Goal: Transaction & Acquisition: Book appointment/travel/reservation

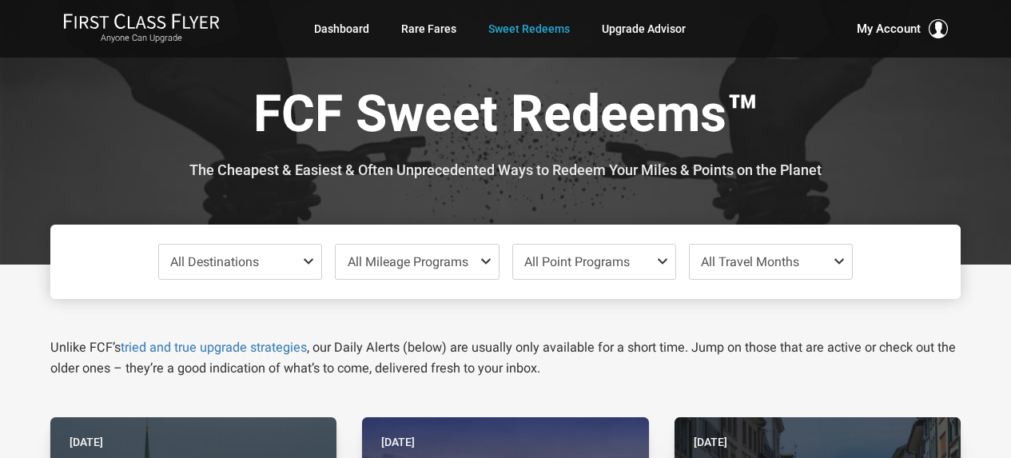
click at [779, 262] on span "All Travel Months" at bounding box center [750, 261] width 98 height 15
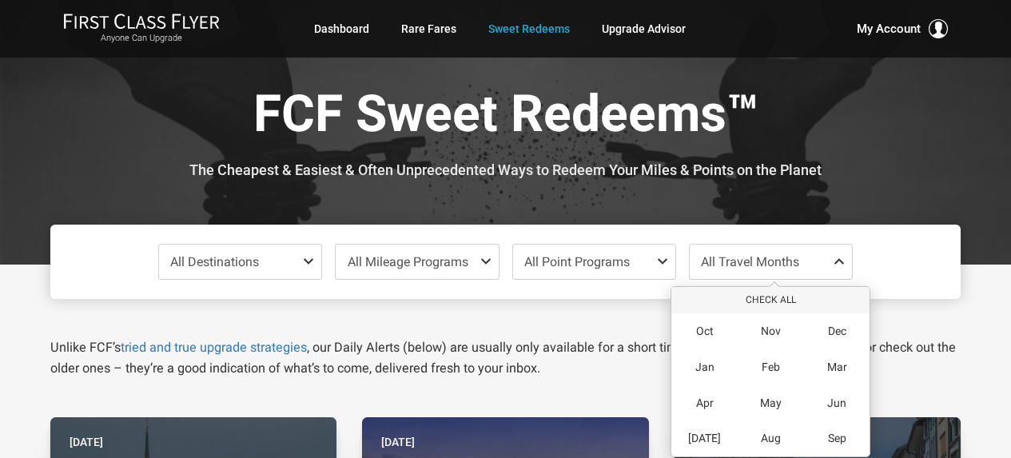
click at [915, 306] on div "Unlike FCF’s tried and true upgrade strategies , our Daily Alerts (below) are u…" at bounding box center [505, 339] width 935 height 80
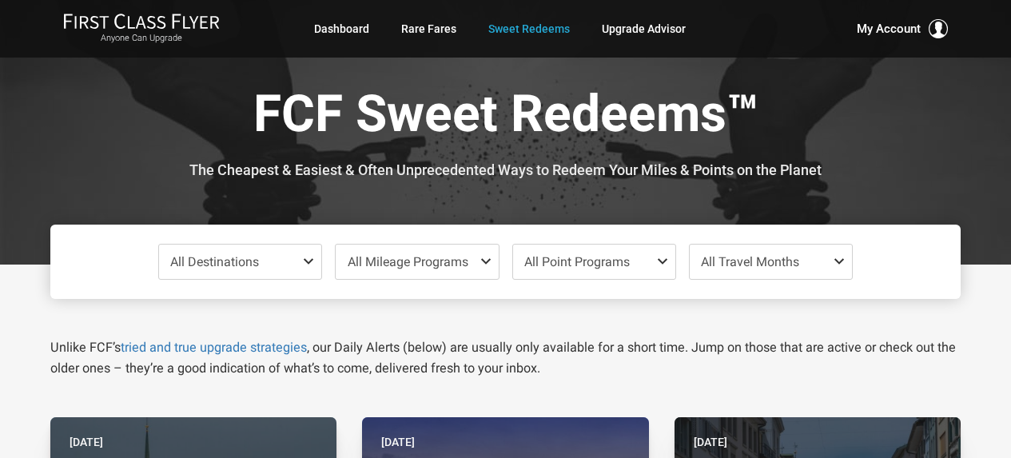
click at [811, 265] on span "All Travel Months" at bounding box center [771, 262] width 162 height 34
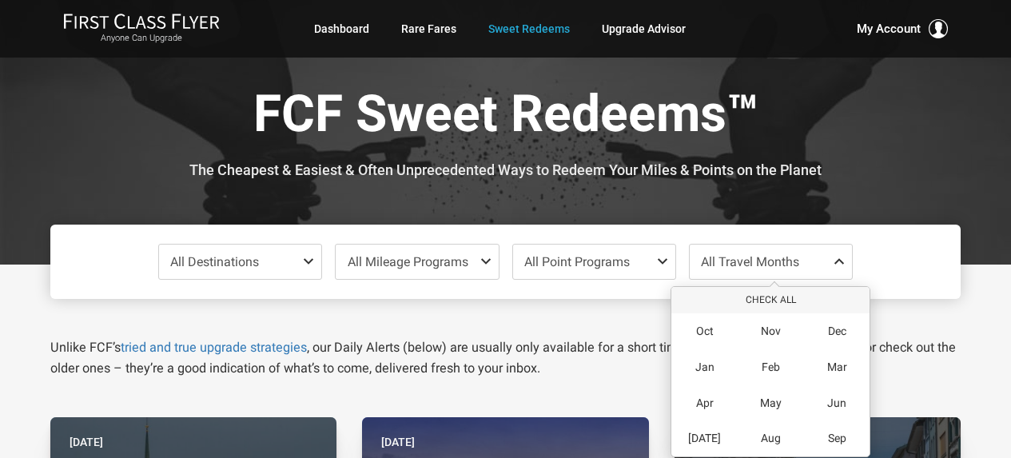
click at [943, 331] on div "Unlike FCF’s tried and true upgrade strategies , our Daily Alerts (below) are u…" at bounding box center [505, 339] width 935 height 80
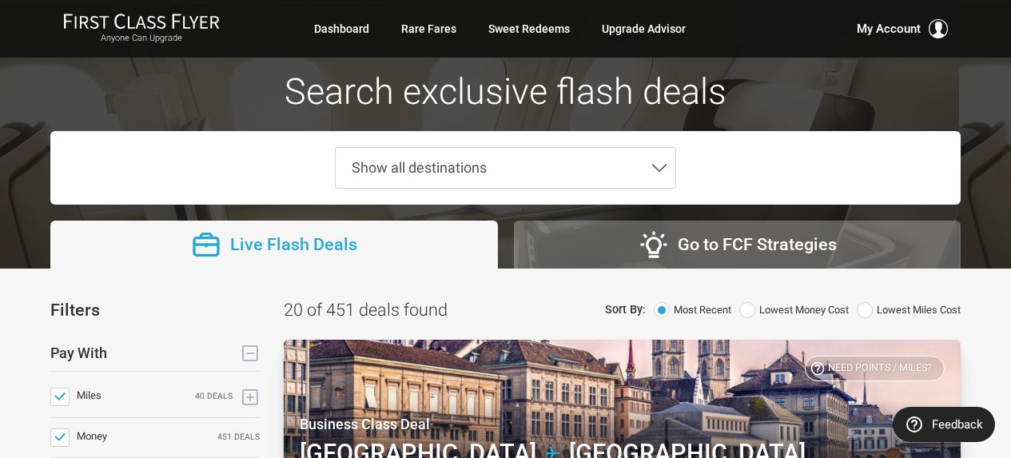
click at [539, 166] on span "Show all destinations" at bounding box center [493, 168] width 315 height 40
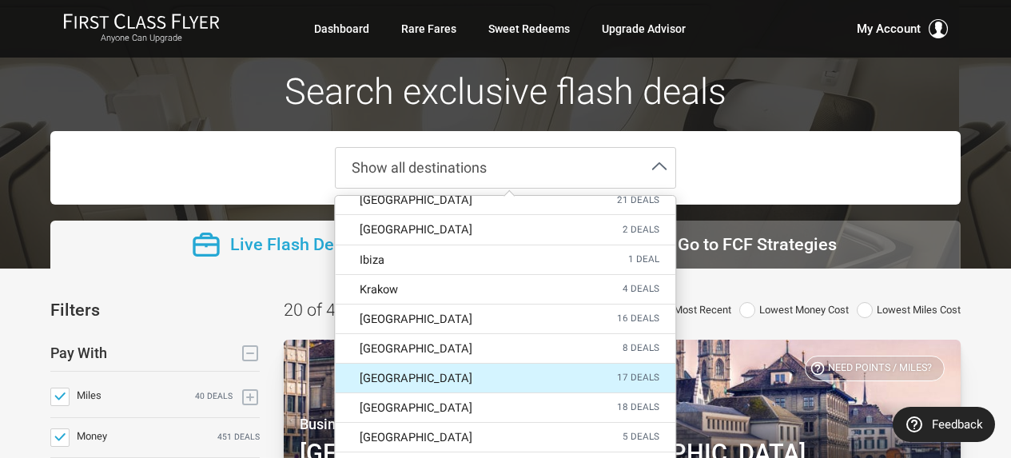
scroll to position [799, 0]
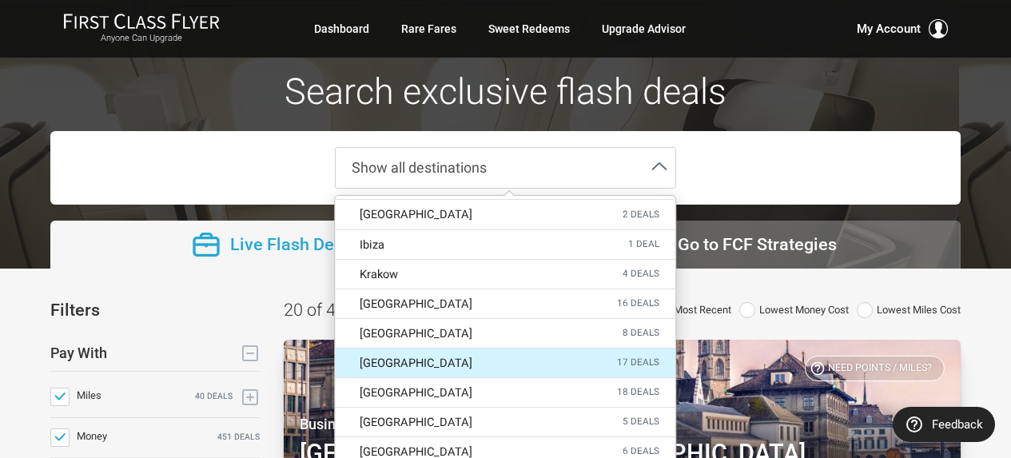
click at [516, 349] on label "Madrid 17 deals" at bounding box center [506, 363] width 340 height 29
click at [0, 0] on input "Madrid 17 deals" at bounding box center [0, 0] width 0 height 0
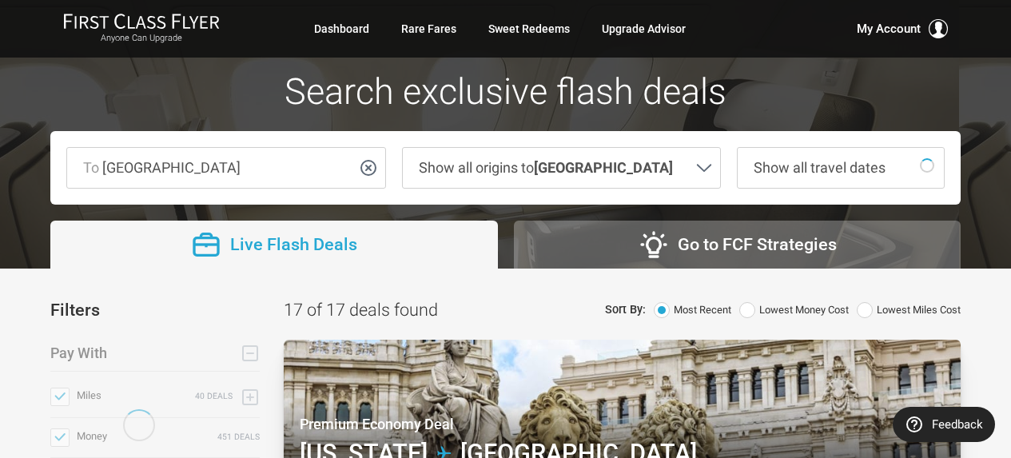
click at [807, 168] on span "Show all travel dates" at bounding box center [820, 167] width 132 height 17
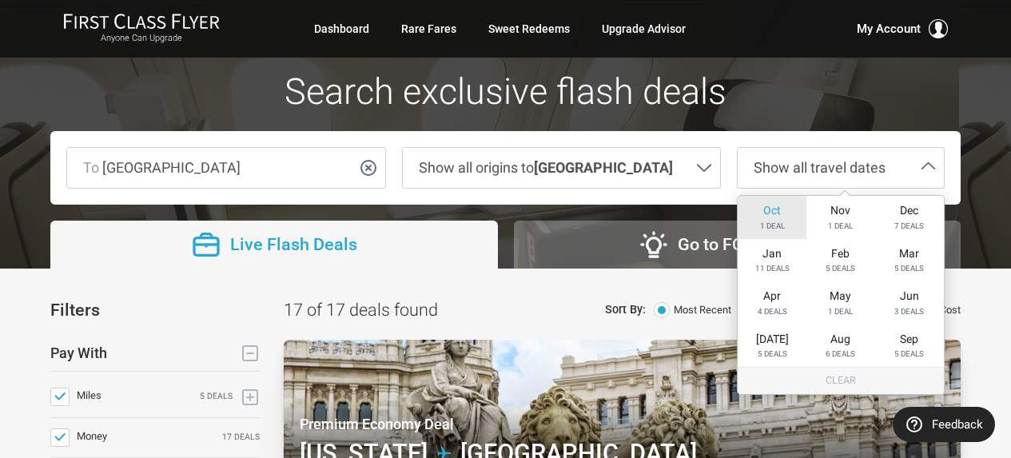
click at [779, 221] on span "1 deal" at bounding box center [772, 226] width 25 height 10
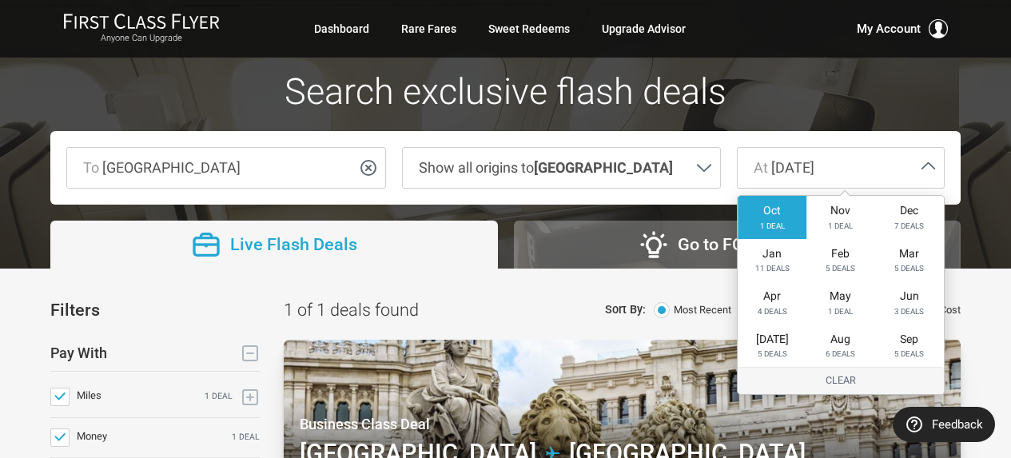
click at [986, 257] on div at bounding box center [505, 134] width 1011 height 269
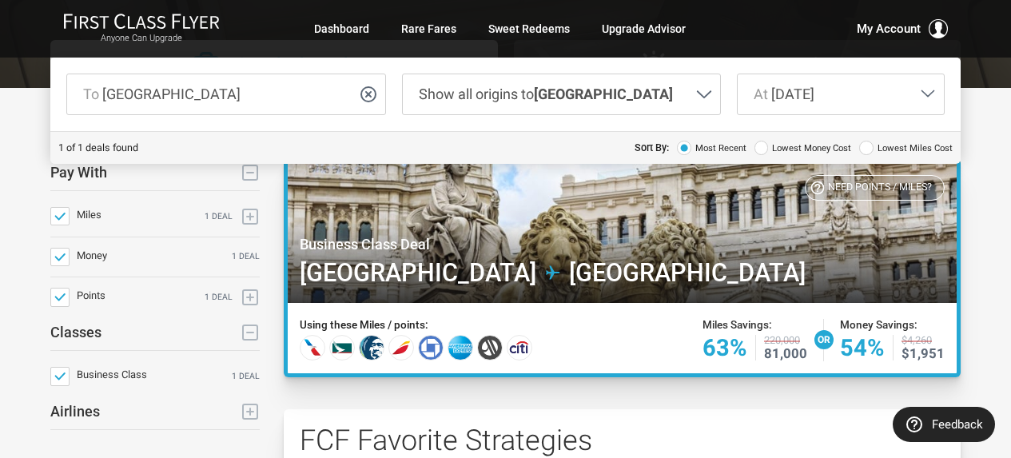
scroll to position [160, 0]
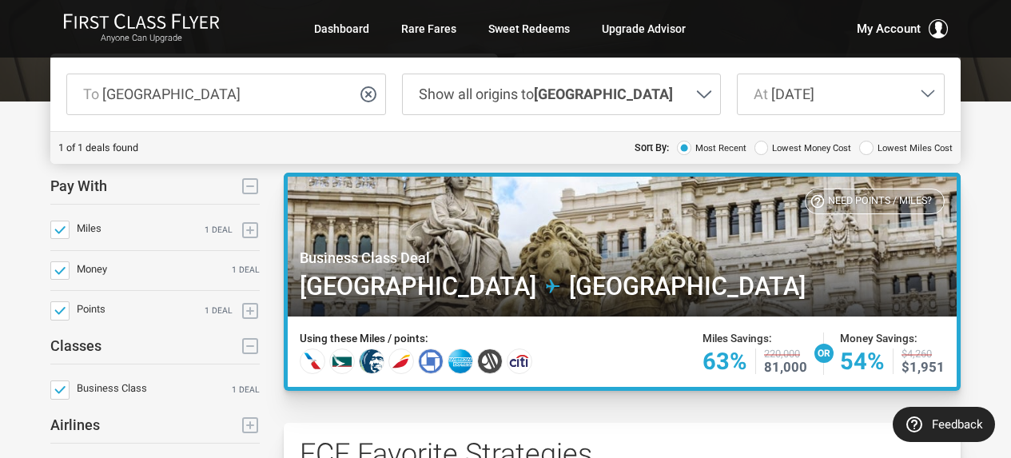
click at [604, 252] on div at bounding box center [622, 247] width 676 height 148
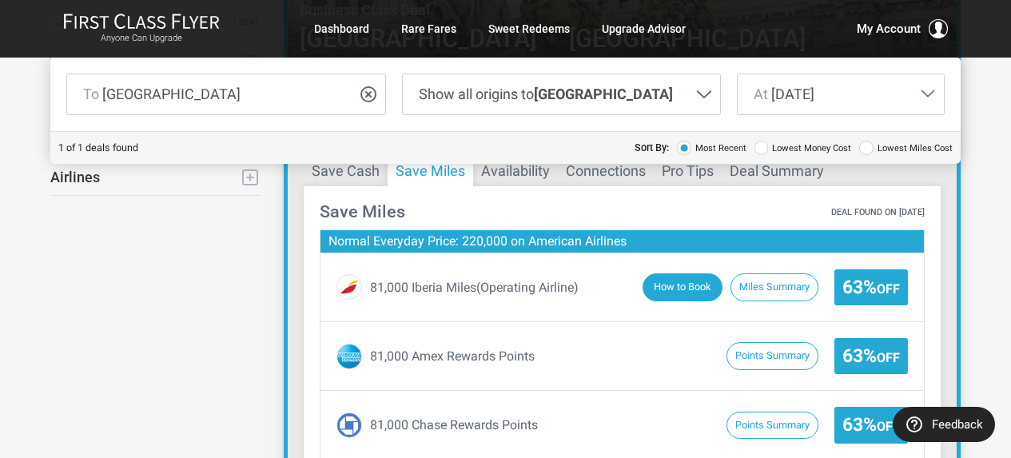
scroll to position [400, 0]
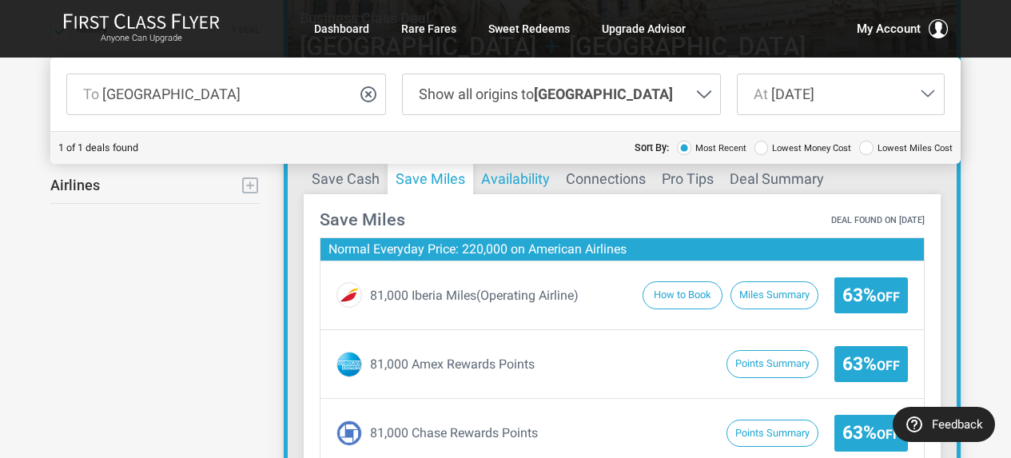
click at [534, 177] on button "Availability" at bounding box center [515, 179] width 85 height 32
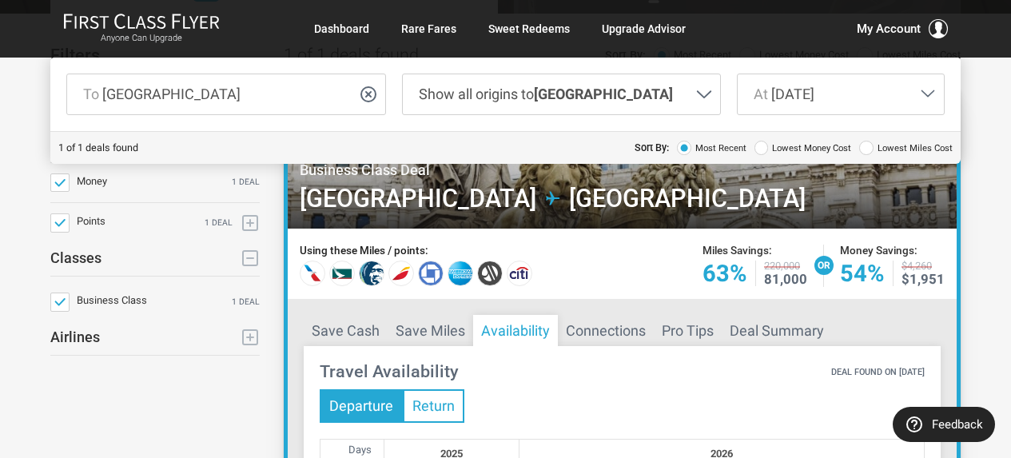
scroll to position [240, 0]
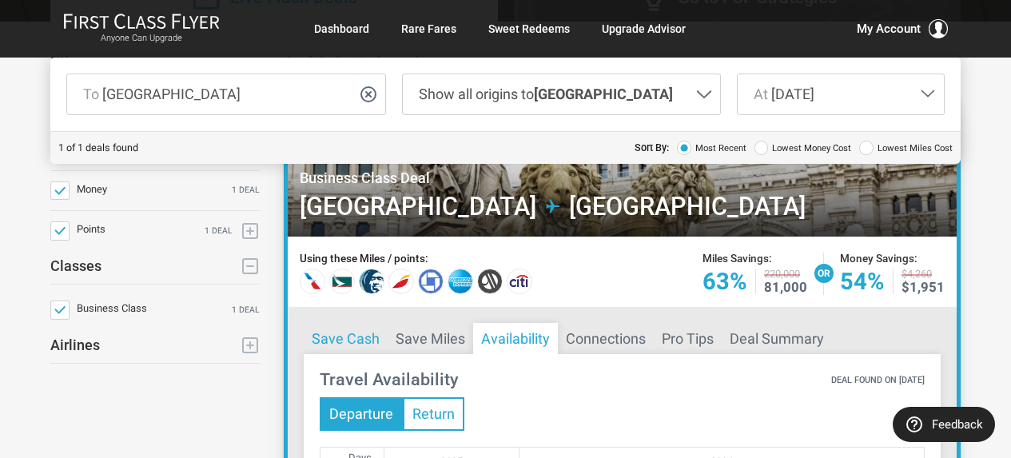
click at [345, 341] on button "Save Cash" at bounding box center [346, 339] width 84 height 32
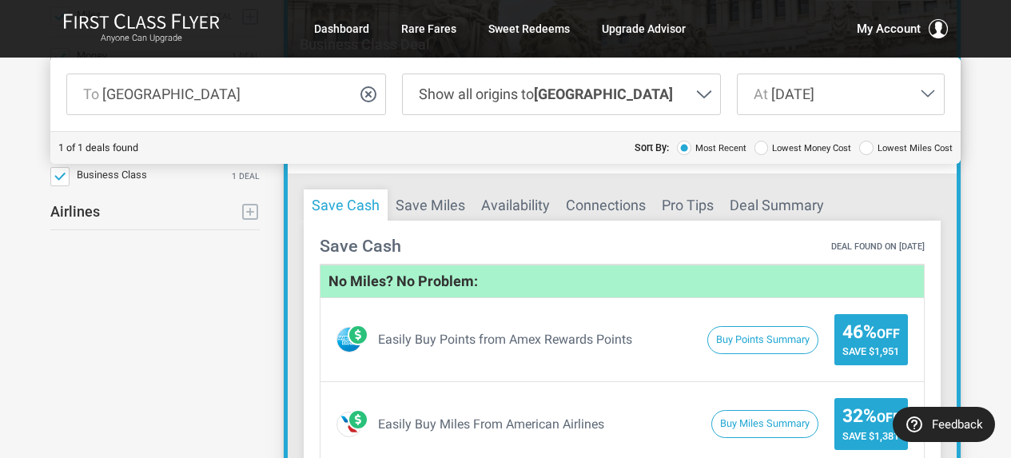
scroll to position [400, 0]
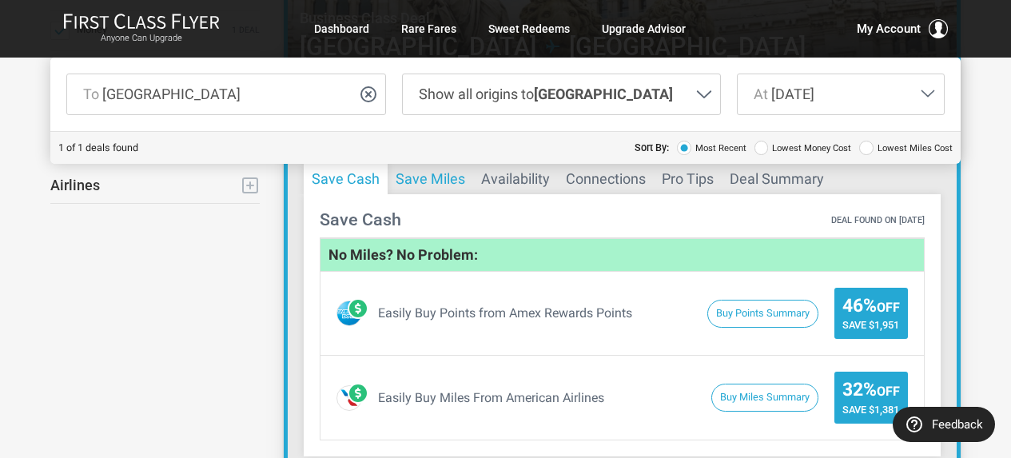
click at [434, 181] on button "Save Miles" at bounding box center [431, 179] width 86 height 32
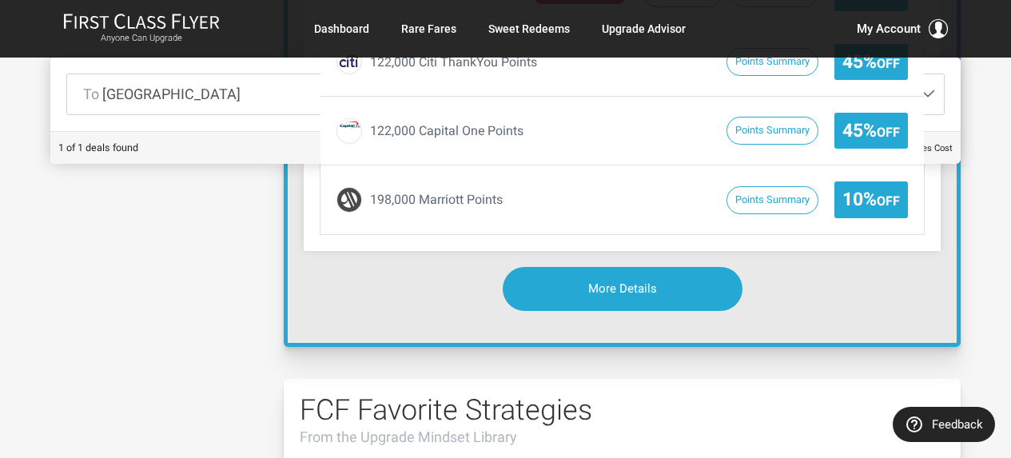
scroll to position [1039, 0]
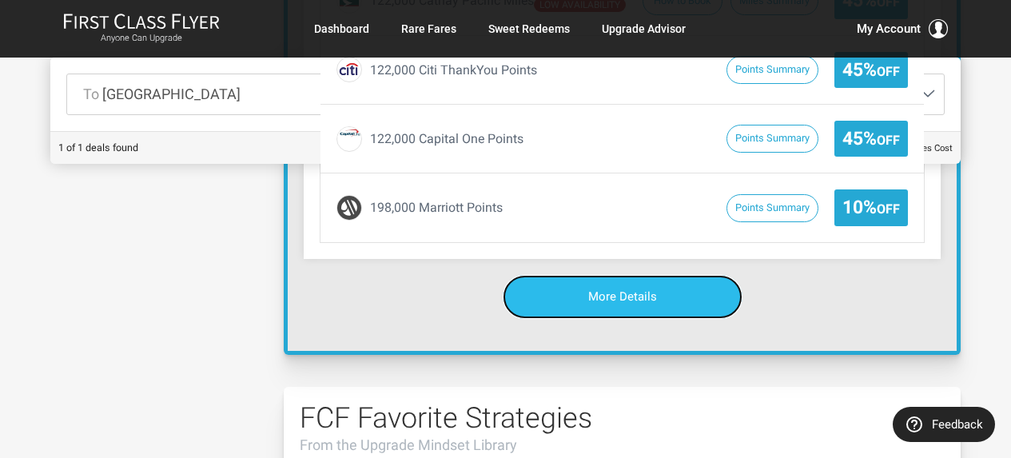
click at [626, 307] on link "More Details" at bounding box center [623, 297] width 240 height 44
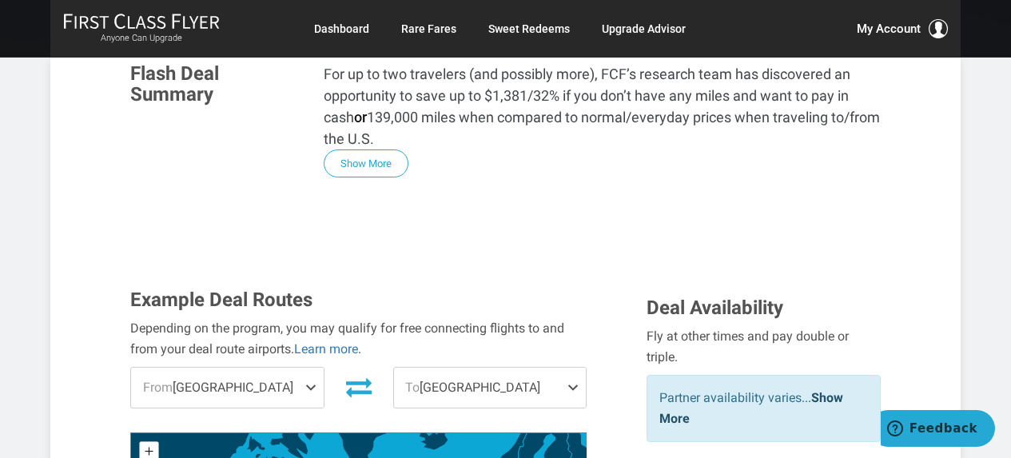
scroll to position [400, 0]
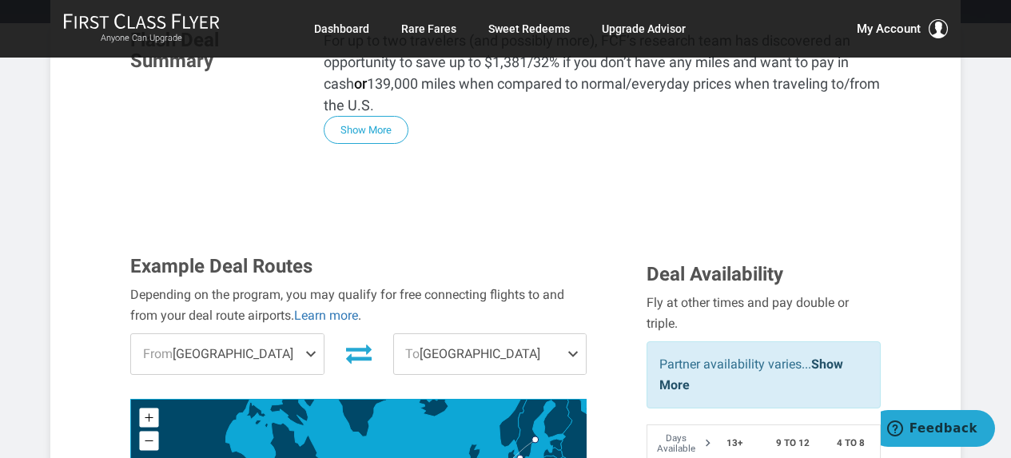
click at [277, 334] on span "From [GEOGRAPHIC_DATA]" at bounding box center [227, 354] width 192 height 40
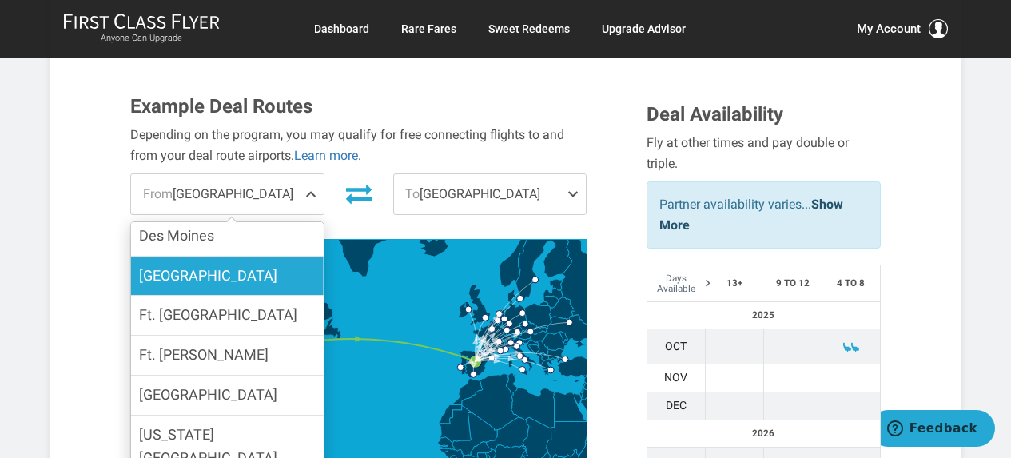
scroll to position [560, 0]
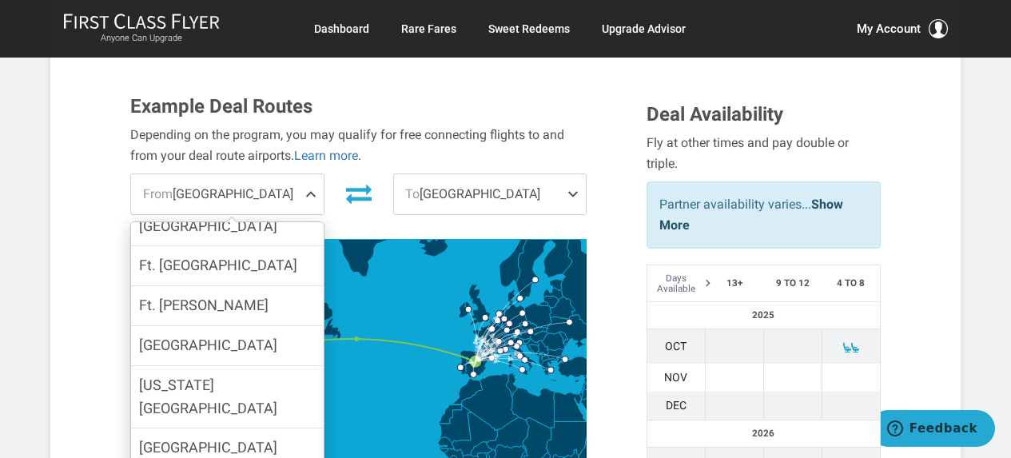
click at [577, 225] on icon "Russia" at bounding box center [774, 220] width 468 height 280
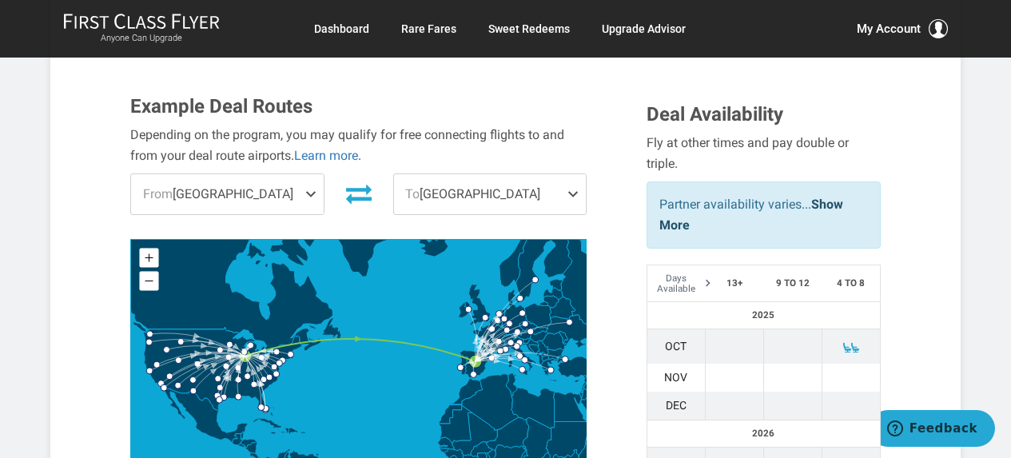
click at [519, 174] on span "To [GEOGRAPHIC_DATA]" at bounding box center [490, 194] width 192 height 40
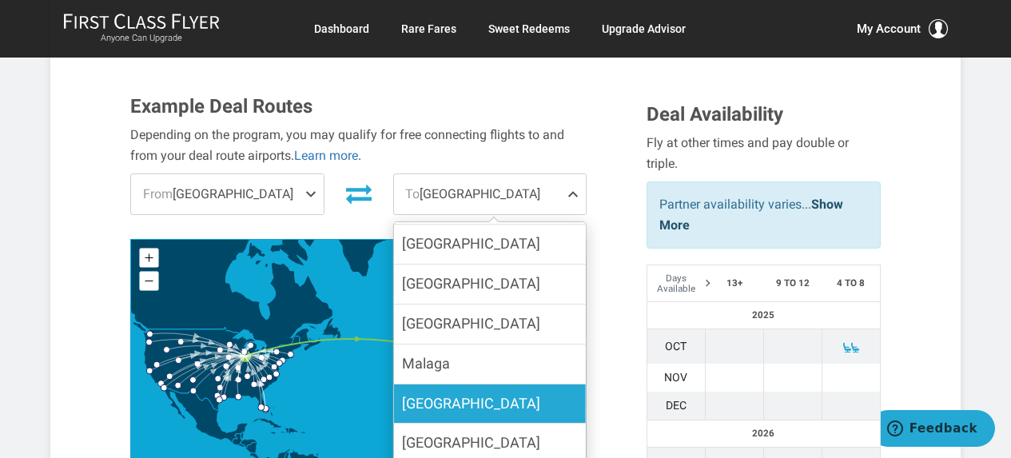
scroll to position [640, 0]
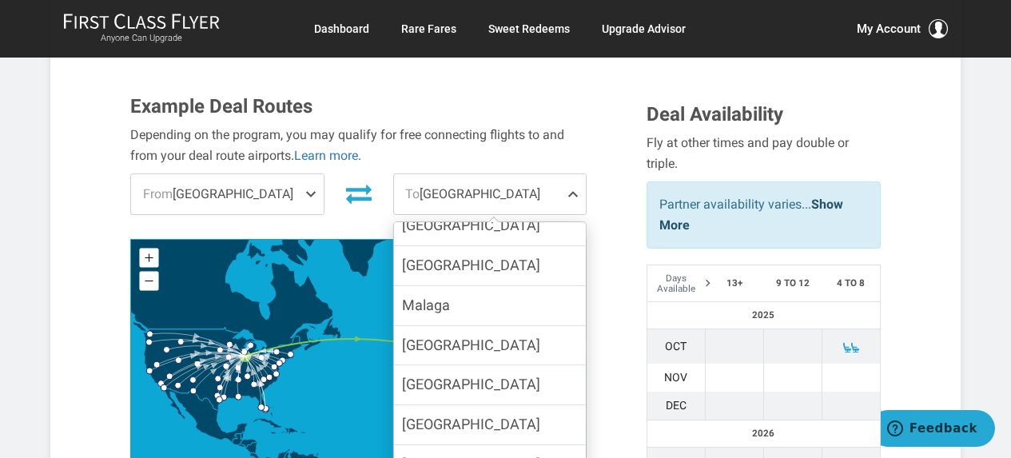
click at [608, 261] on div "Example Deal Routes Depending on the program, you may qualify for free connecti…" at bounding box center [376, 286] width 516 height 380
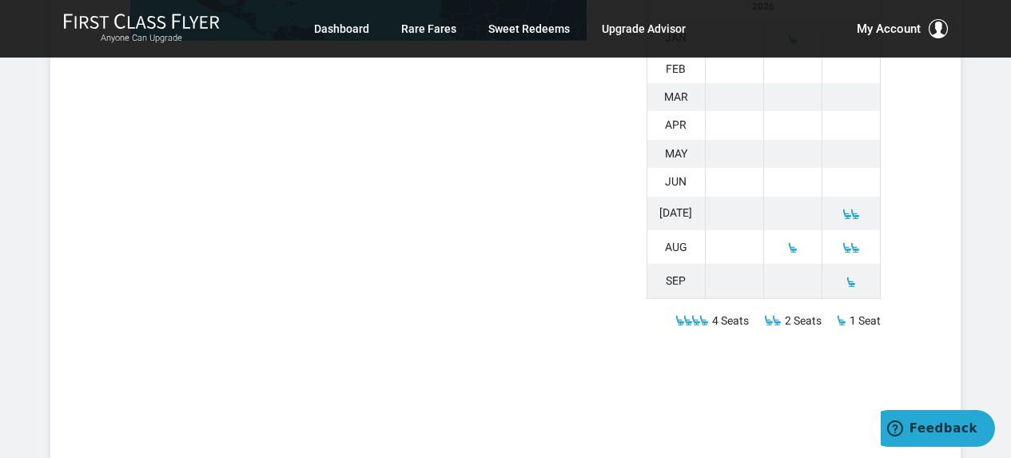
scroll to position [1119, 0]
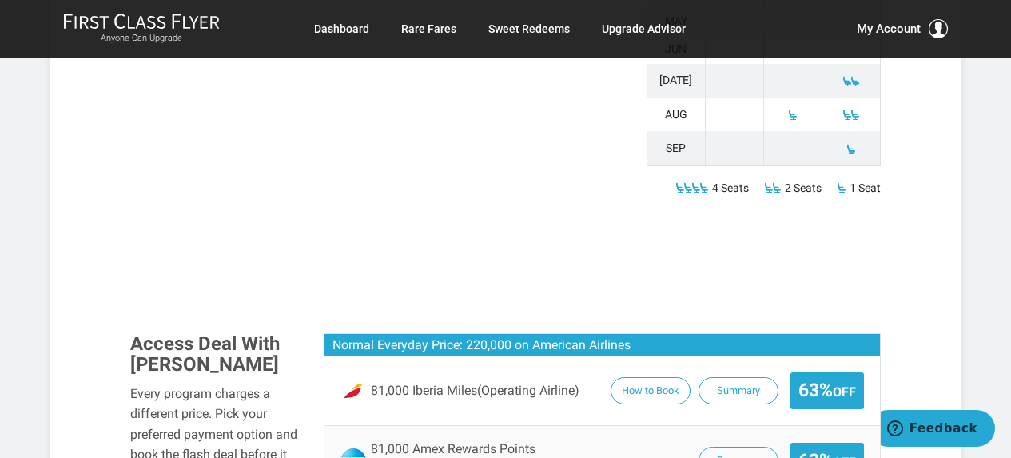
click at [427, 384] on span "81,000 Iberia Miles (Operating Airline)" at bounding box center [475, 391] width 209 height 14
